Goal: Contribute content

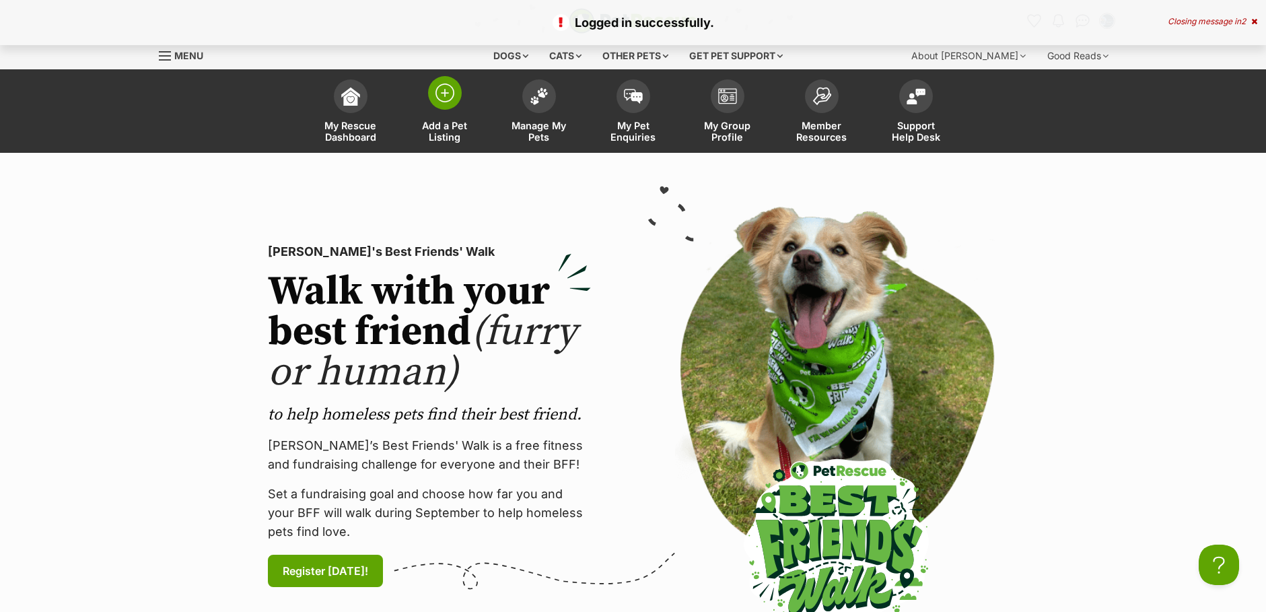
click at [438, 99] on img at bounding box center [444, 92] width 19 height 19
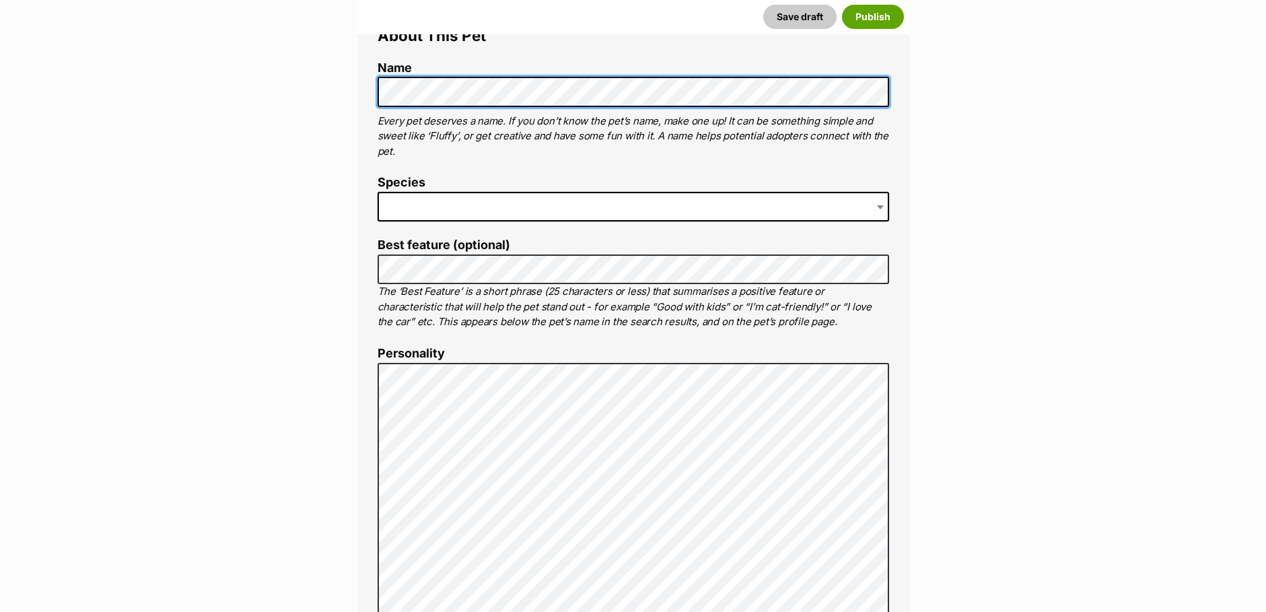
scroll to position [269, 0]
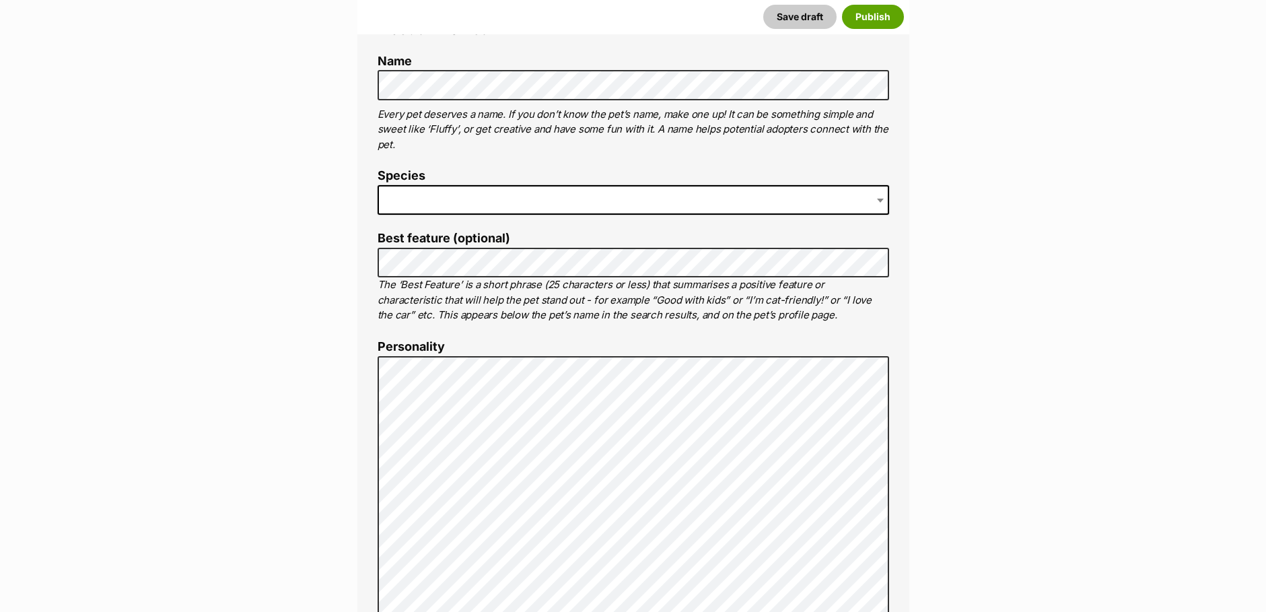
click at [441, 194] on span at bounding box center [633, 200] width 511 height 30
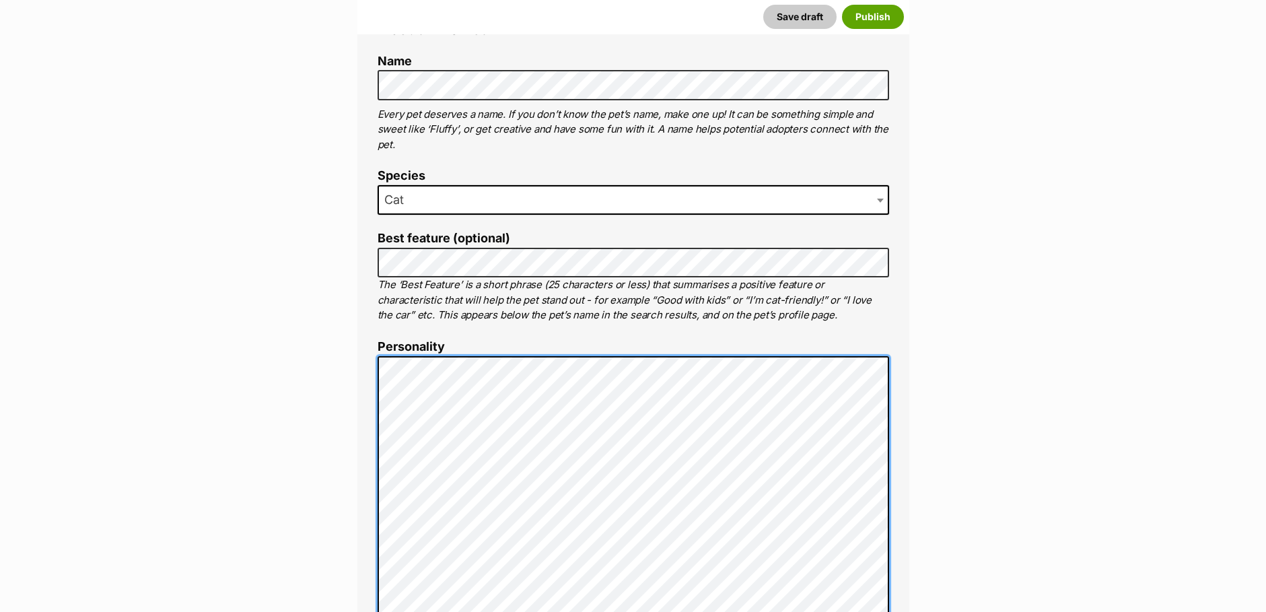
scroll to position [807, 0]
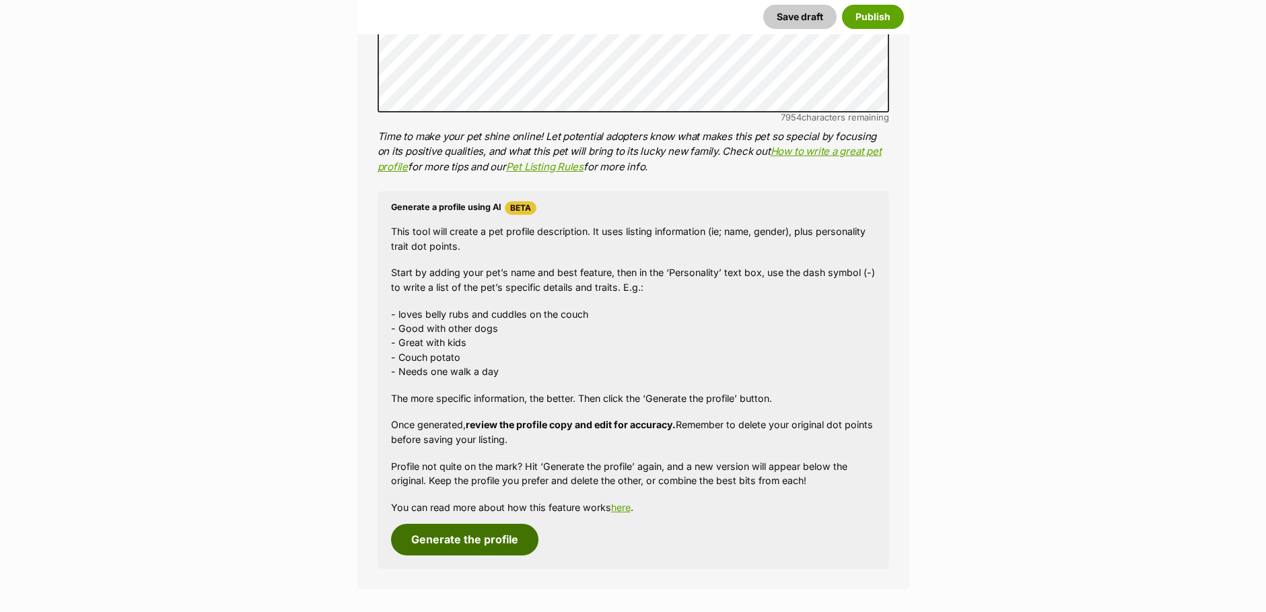
click at [435, 529] on button "Generate the profile" at bounding box center [464, 539] width 147 height 31
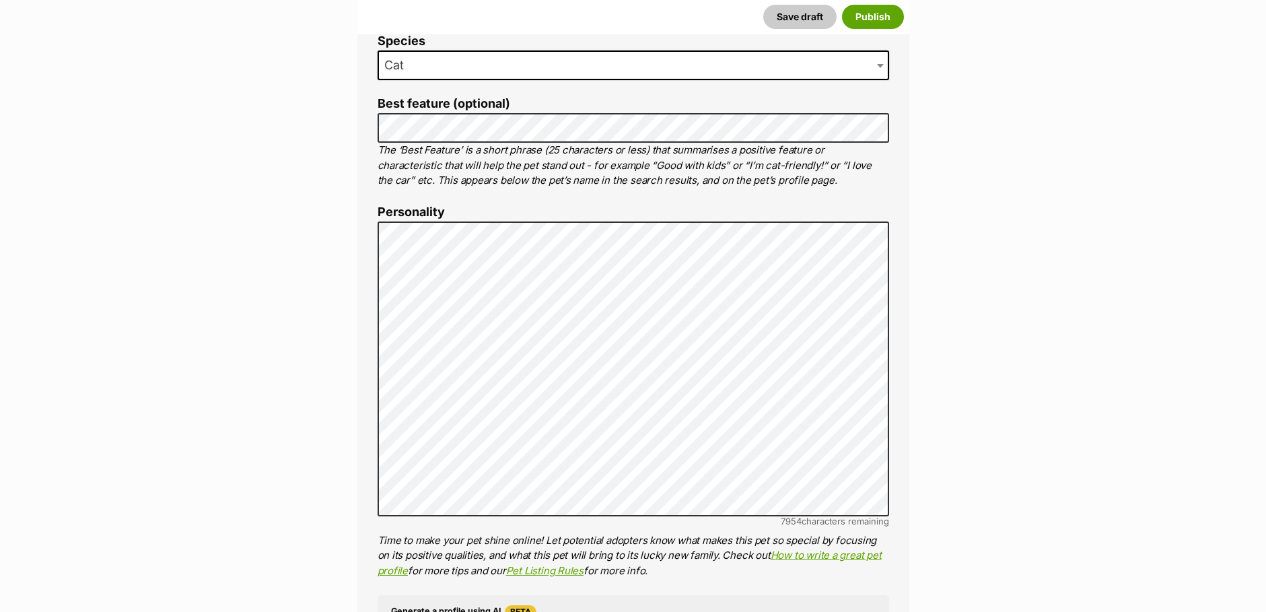
scroll to position [466, 0]
